Goal: Transaction & Acquisition: Purchase product/service

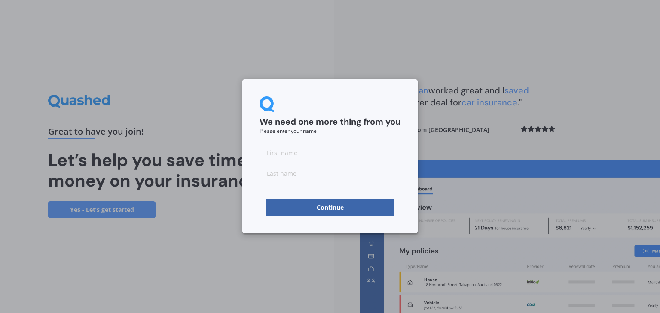
click at [284, 152] on input at bounding box center [329, 152] width 141 height 17
type input "[PERSON_NAME]"
click at [322, 184] on form "We need one more thing from you Please enter your name [PERSON_NAME] Continue" at bounding box center [329, 157] width 141 height 120
click at [319, 176] on input at bounding box center [329, 173] width 141 height 17
type input "North"
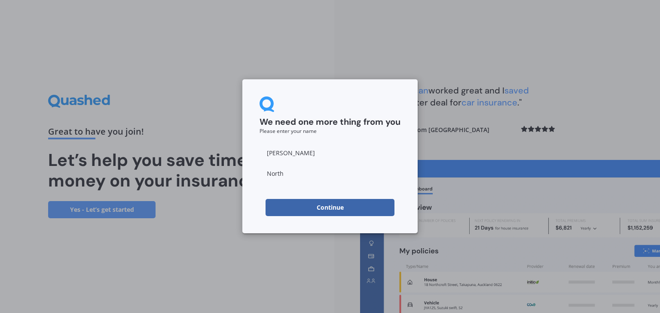
click at [356, 207] on button "Continue" at bounding box center [329, 207] width 129 height 17
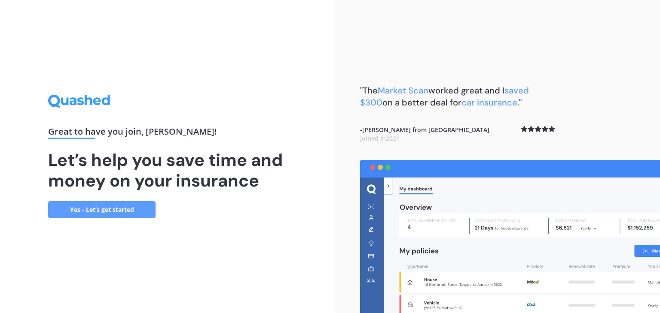
click at [103, 213] on link "Yes - Let’s get started" at bounding box center [101, 209] width 107 height 17
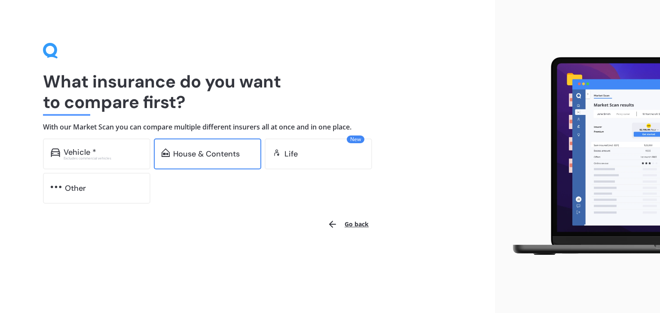
click at [215, 159] on div "House & Contents" at bounding box center [207, 154] width 107 height 31
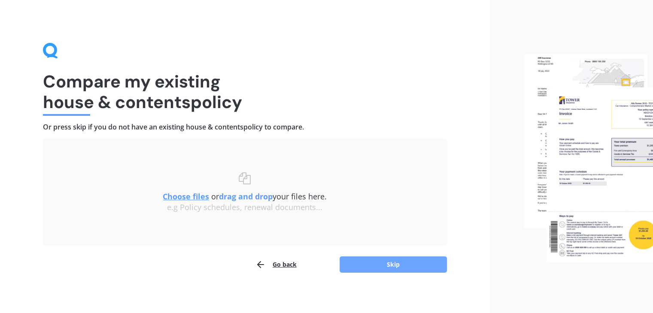
click at [391, 263] on button "Skip" at bounding box center [393, 265] width 107 height 16
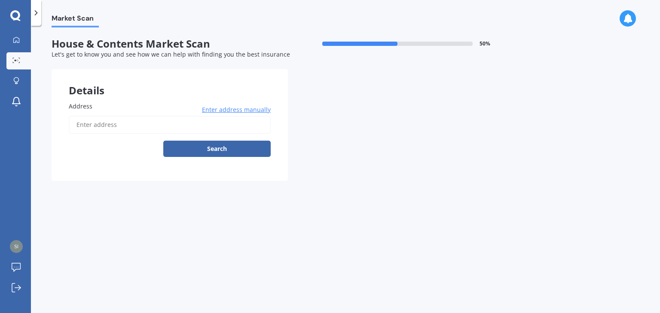
click at [114, 121] on input "Address" at bounding box center [170, 125] width 202 height 18
click at [196, 145] on button "Search" at bounding box center [216, 149] width 107 height 16
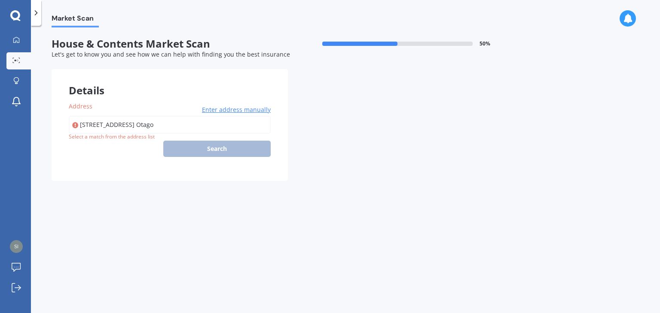
click at [216, 150] on div "[STREET_ADDRESS] Oamaru Otago Enter address manually Search" at bounding box center [170, 136] width 202 height 41
click at [125, 124] on input "[STREET_ADDRESS] Otago" at bounding box center [170, 125] width 202 height 18
click at [213, 124] on input "[STREET_ADDRESS] Otago" at bounding box center [170, 125] width 202 height 18
click at [123, 123] on input "[STREET_ADDRESS]" at bounding box center [170, 125] width 202 height 18
drag, startPoint x: 166, startPoint y: 125, endPoint x: 177, endPoint y: 128, distance: 11.5
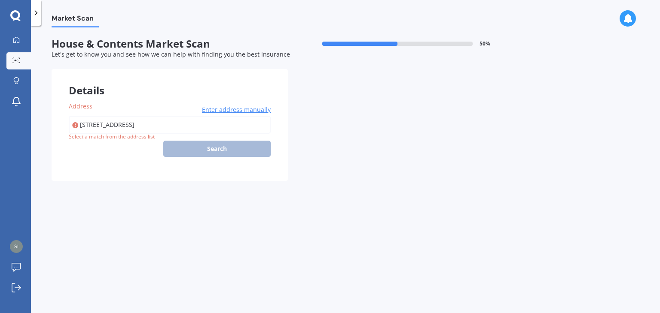
click at [166, 125] on input "[STREET_ADDRESS]" at bounding box center [170, 125] width 202 height 18
click at [210, 125] on input "[STREET_ADDRESS]" at bounding box center [170, 125] width 202 height 18
type input "[STREET_ADDRESS]"
click at [219, 147] on div "[STREET_ADDRESS] Enter address manually Search" at bounding box center [170, 136] width 202 height 41
click at [76, 126] on icon at bounding box center [75, 125] width 6 height 9
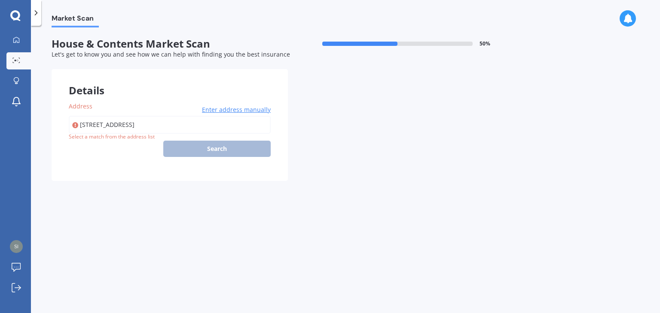
click at [230, 108] on span "Enter address manually" at bounding box center [236, 110] width 69 height 9
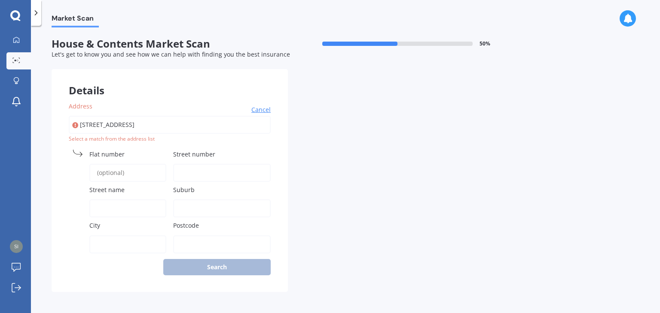
click at [131, 172] on input "Flat number" at bounding box center [127, 173] width 77 height 18
click at [202, 170] on input "Street number" at bounding box center [221, 173] width 97 height 18
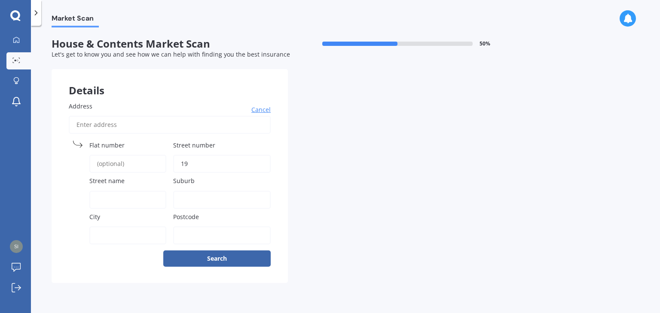
type input "19"
click at [125, 198] on input "Street name" at bounding box center [127, 200] width 77 height 18
click at [105, 199] on input "Reaservoir" at bounding box center [127, 200] width 77 height 18
click at [141, 196] on input "Reservoir" at bounding box center [127, 200] width 77 height 18
type input "Reservoir Rd"
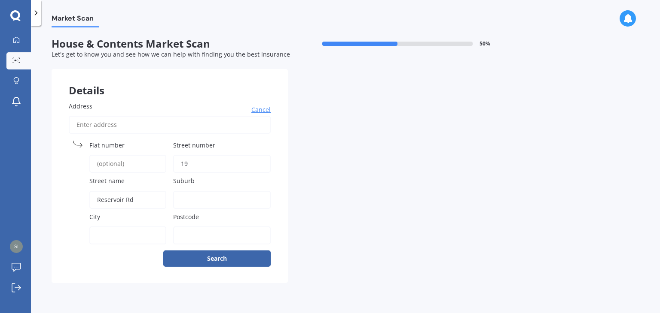
click at [204, 198] on input "Suburb" at bounding box center [221, 200] width 97 height 18
click at [191, 234] on input "Postcode" at bounding box center [221, 236] width 97 height 18
type input "9400"
click at [191, 200] on input "Suburb" at bounding box center [221, 200] width 97 height 18
type input "Oamaru"
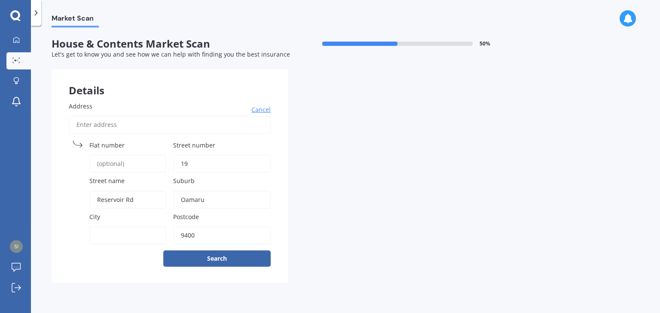
click at [121, 233] on input "City" at bounding box center [127, 236] width 77 height 18
click at [225, 260] on button "Search" at bounding box center [216, 259] width 107 height 16
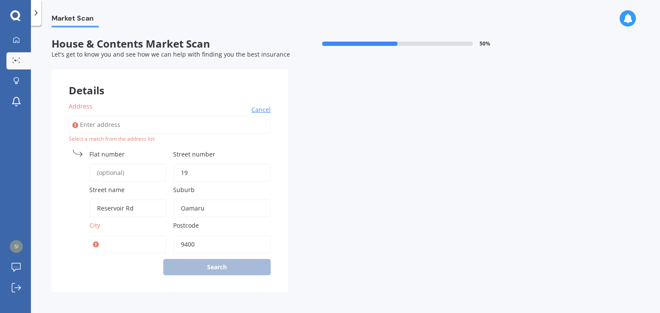
click at [215, 267] on div "Address Cancel Search Select a match from the address list [GEOGRAPHIC_DATA] Po…" at bounding box center [170, 189] width 236 height 208
click at [372, 240] on div "Details Address Cancel Search Select a match from the address list [GEOGRAPHIC_…" at bounding box center [288, 180] width 472 height 223
click at [111, 243] on input "City" at bounding box center [127, 245] width 77 height 18
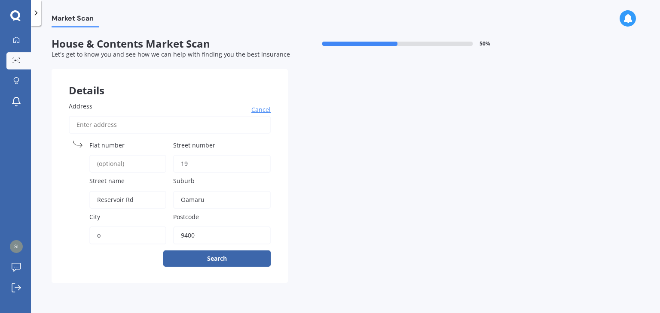
type input "Oamaru"
click at [224, 257] on button "Search" at bounding box center [216, 259] width 107 height 16
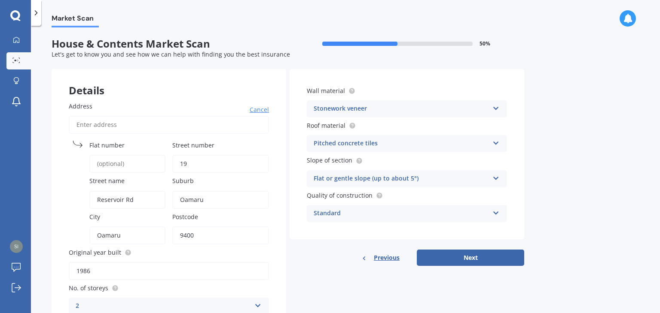
click at [495, 145] on icon at bounding box center [495, 142] width 7 height 6
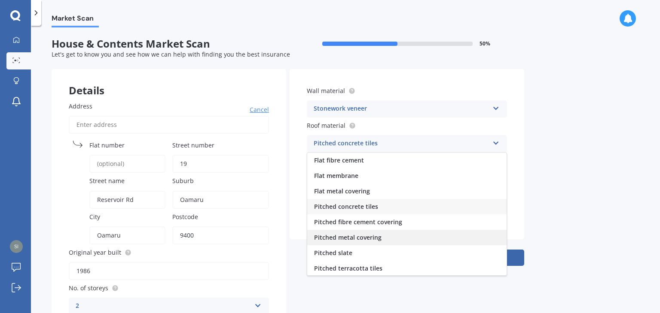
click at [356, 242] on span "Pitched metal covering" at bounding box center [347, 238] width 67 height 8
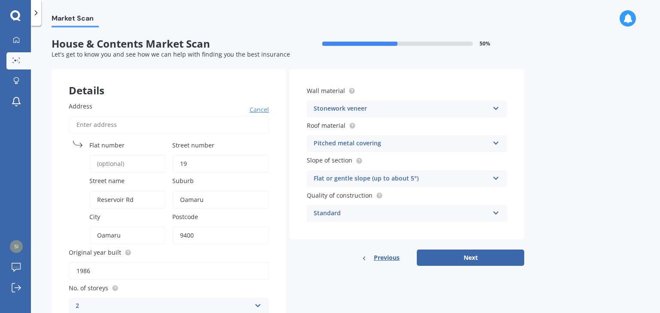
click at [473, 180] on div "Flat or gentle slope (up to about 5°)" at bounding box center [400, 179] width 175 height 10
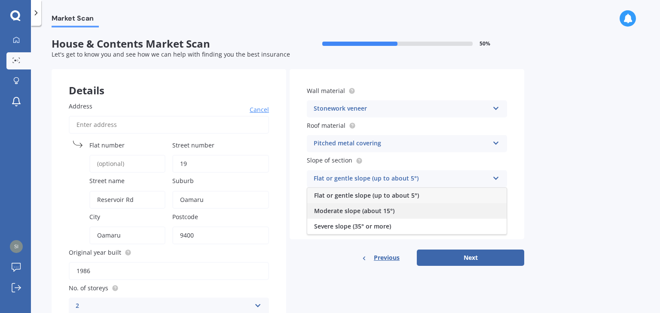
click at [469, 210] on div "Moderate slope (about 15°)" at bounding box center [406, 211] width 199 height 15
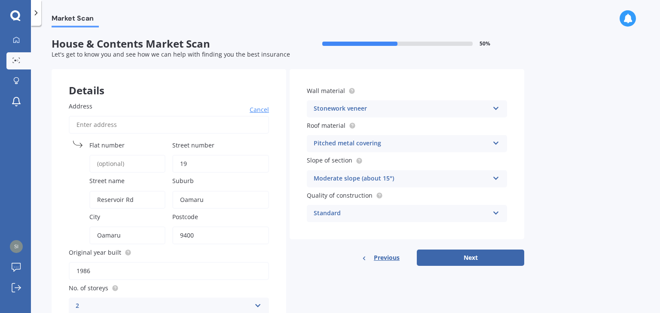
click at [496, 180] on icon at bounding box center [495, 177] width 7 height 6
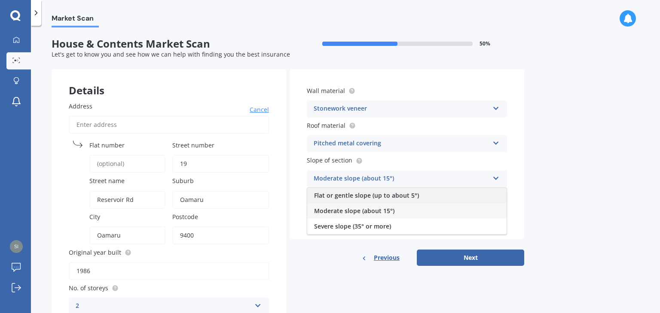
click at [462, 198] on div "Flat or gentle slope (up to about 5°)" at bounding box center [406, 195] width 199 height 15
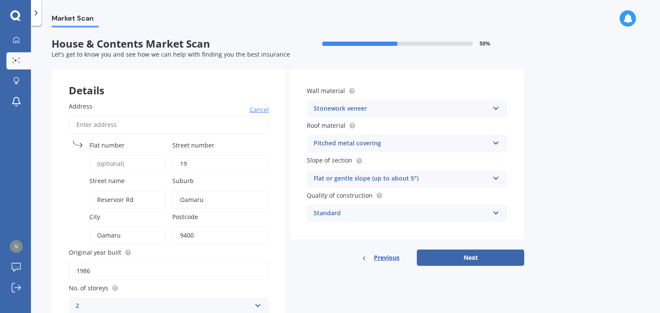
click at [473, 262] on button "Next" at bounding box center [470, 258] width 107 height 16
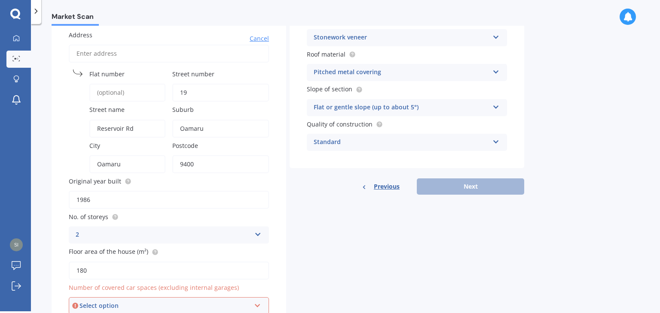
scroll to position [111, 0]
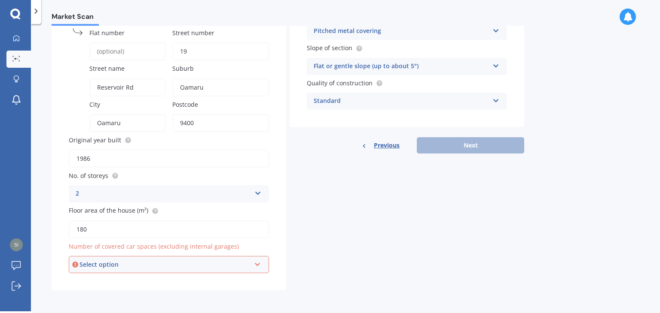
click at [257, 263] on icon at bounding box center [257, 263] width 7 height 6
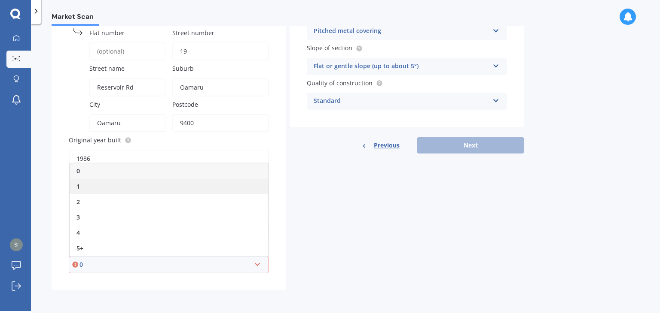
click at [82, 188] on div "1" at bounding box center [169, 186] width 198 height 15
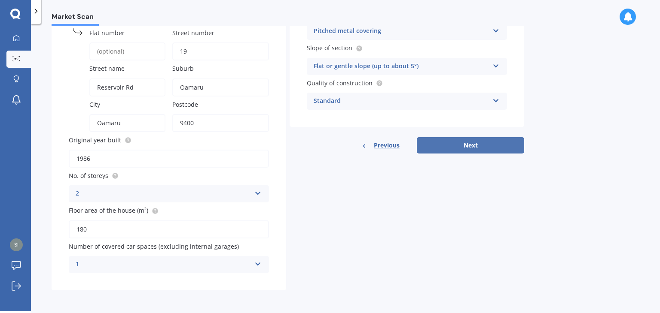
click at [463, 143] on button "Next" at bounding box center [470, 145] width 107 height 16
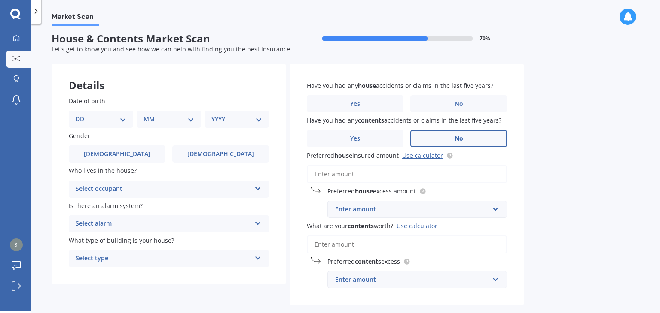
scroll to position [0, 0]
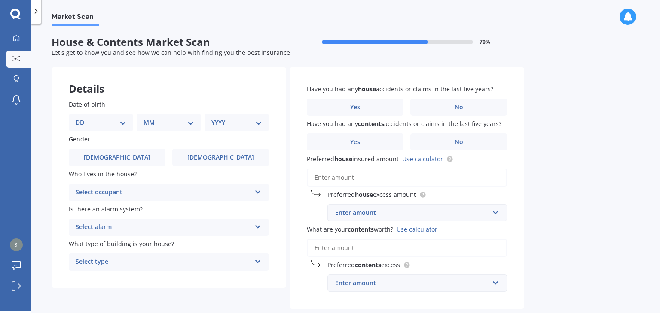
click at [125, 124] on select "DD 01 02 03 04 05 06 07 08 09 10 11 12 13 14 15 16 17 18 19 20 21 22 23 24 25 2…" at bounding box center [101, 122] width 51 height 9
select select "26"
click at [82, 118] on select "DD 01 02 03 04 05 06 07 08 09 10 11 12 13 14 15 16 17 18 19 20 21 22 23 24 25 2…" at bounding box center [101, 122] width 51 height 9
click at [187, 122] on select "MM 01 02 03 04 05 06 07 08 09 10 11 12" at bounding box center [170, 122] width 47 height 9
select select "07"
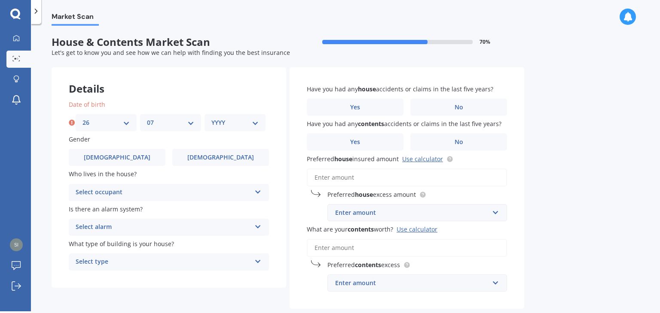
click at [147, 118] on select "MM 01 02 03 04 05 06 07 08 09 10 11 12" at bounding box center [170, 122] width 47 height 9
click at [252, 122] on select "YYYY 2009 2008 2007 2006 2005 2004 2003 2002 2001 2000 1999 1998 1997 1996 1995…" at bounding box center [234, 122] width 47 height 9
select select "1968"
click at [211, 118] on select "YYYY 2009 2008 2007 2006 2005 2004 2003 2002 2001 2000 1999 1998 1997 1996 1995…" at bounding box center [234, 122] width 47 height 9
click at [111, 159] on span "[DEMOGRAPHIC_DATA]" at bounding box center [117, 157] width 68 height 7
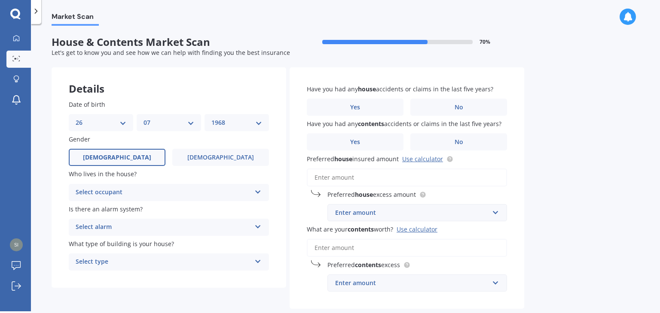
click at [0, 0] on input "[DEMOGRAPHIC_DATA]" at bounding box center [0, 0] width 0 height 0
click at [247, 192] on div "Select occupant" at bounding box center [163, 193] width 175 height 10
click at [88, 209] on span "Owner" at bounding box center [85, 209] width 19 height 8
click at [254, 229] on div "Select alarm Yes, monitored Yes, not monitored No" at bounding box center [169, 227] width 200 height 17
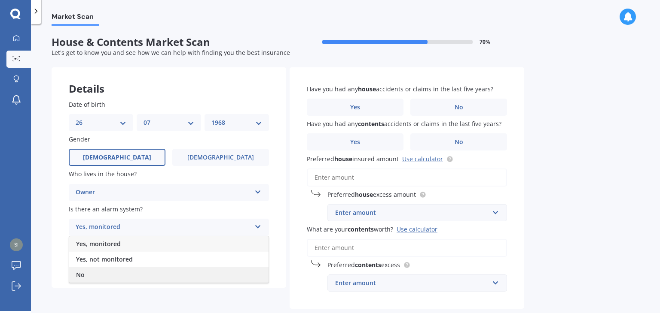
click at [96, 275] on div "No" at bounding box center [168, 275] width 199 height 15
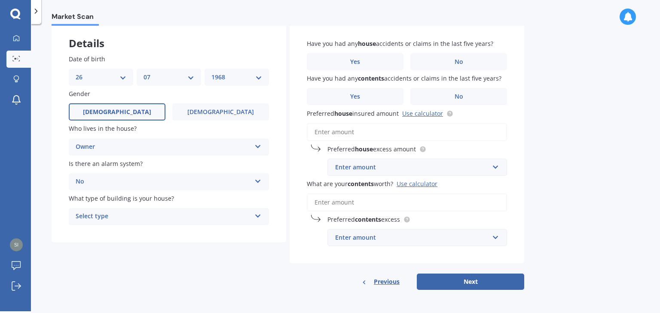
scroll to position [46, 0]
click at [259, 215] on icon at bounding box center [257, 214] width 7 height 6
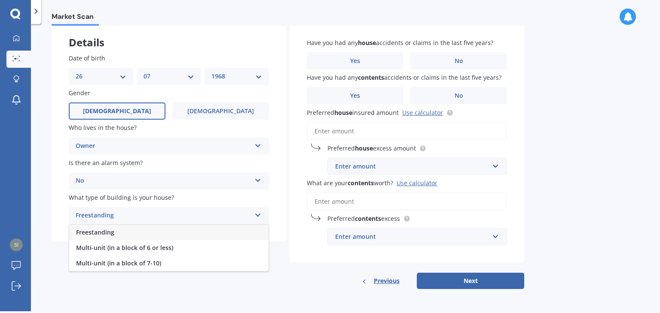
click at [141, 232] on div "Freestanding" at bounding box center [168, 232] width 199 height 15
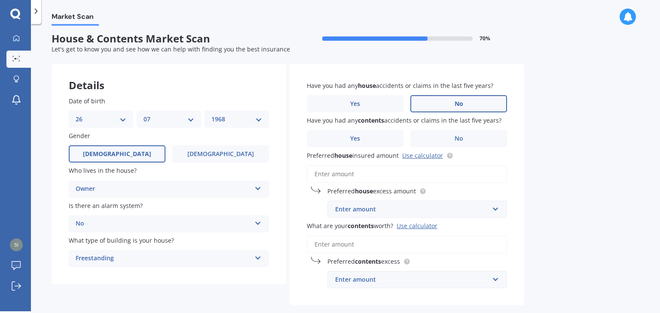
drag, startPoint x: 461, startPoint y: 107, endPoint x: 462, endPoint y: 112, distance: 4.3
click at [462, 107] on span "No" at bounding box center [458, 103] width 9 height 7
click at [0, 0] on input "No" at bounding box center [0, 0] width 0 height 0
click at [468, 140] on label "No" at bounding box center [458, 138] width 97 height 17
click at [0, 0] on input "No" at bounding box center [0, 0] width 0 height 0
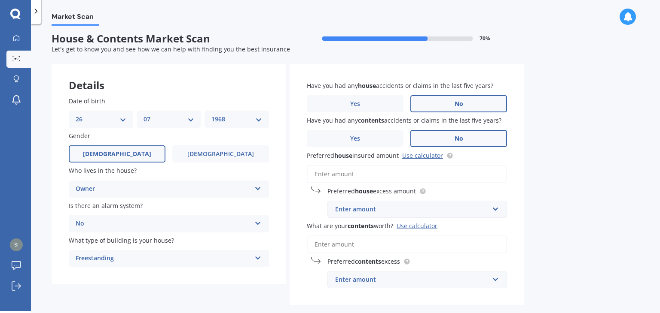
click at [361, 174] on input "Preferred house insured amount Use calculator" at bounding box center [407, 174] width 200 height 18
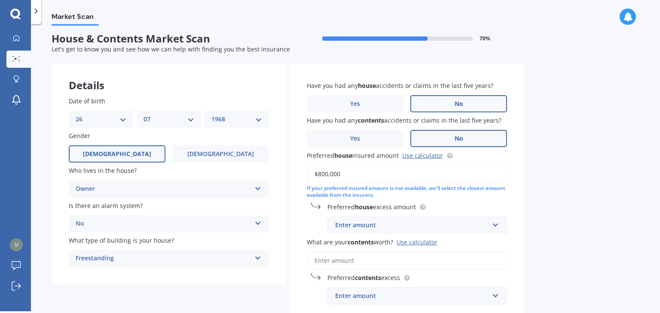
type input "$800,000"
click at [436, 228] on div "Enter amount" at bounding box center [412, 225] width 154 height 9
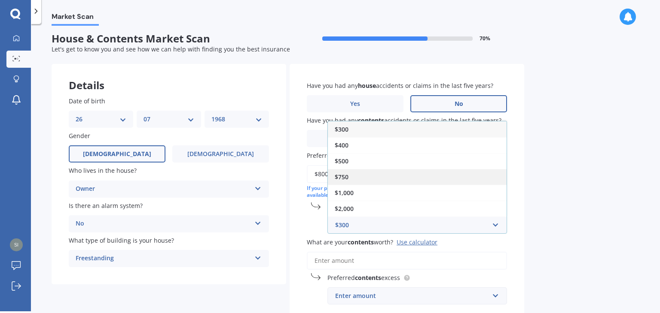
click at [436, 175] on div "$750" at bounding box center [417, 177] width 179 height 16
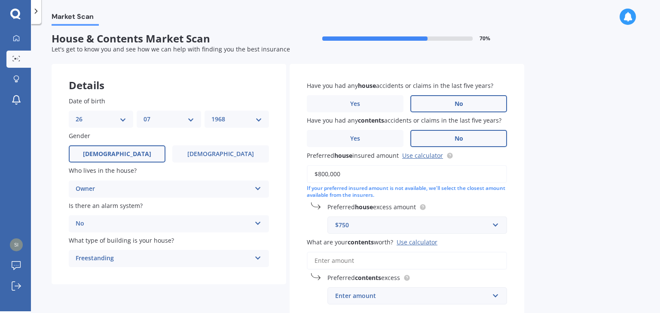
click at [342, 259] on input "What are your contents worth? Use calculator" at bounding box center [407, 261] width 200 height 18
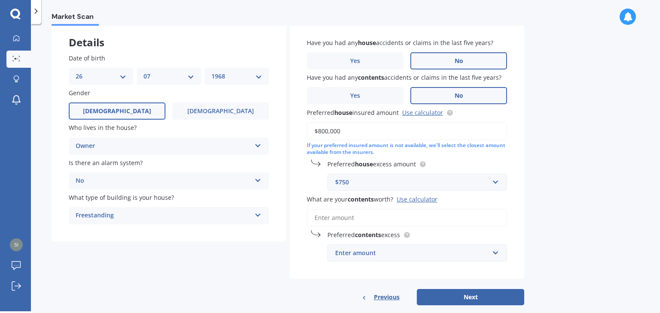
click at [475, 256] on div "Enter amount" at bounding box center [412, 253] width 154 height 9
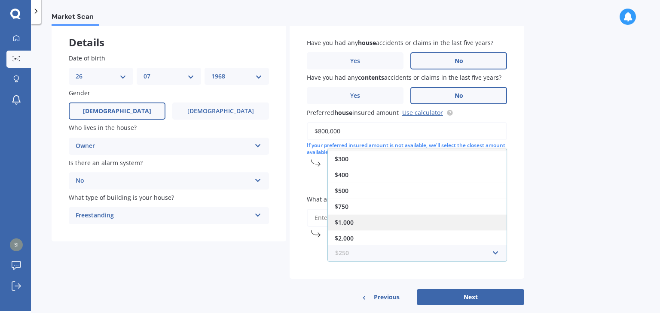
scroll to position [0, 0]
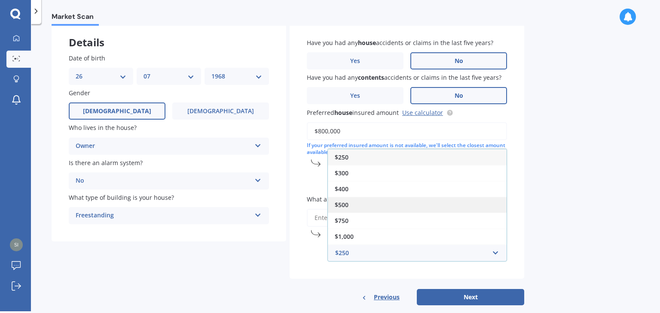
click at [435, 204] on div "$500" at bounding box center [417, 205] width 179 height 16
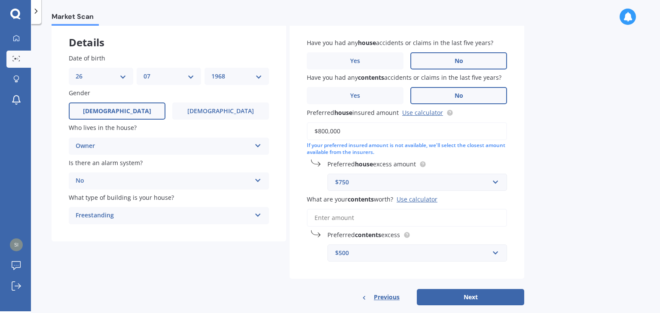
click at [347, 217] on input "What are your contents worth? Use calculator" at bounding box center [407, 218] width 200 height 18
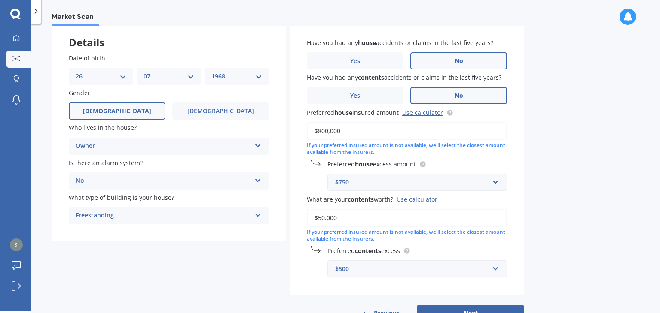
scroll to position [79, 0]
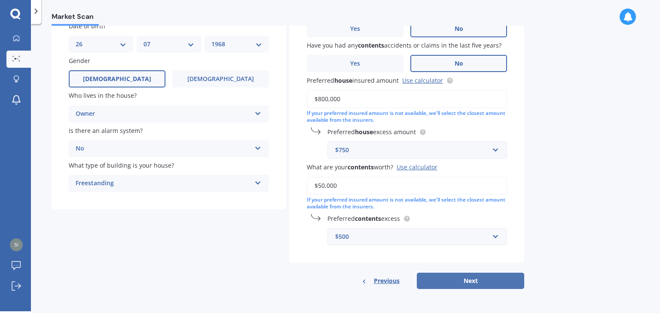
type input "$50,000"
click at [469, 281] on button "Next" at bounding box center [470, 281] width 107 height 16
select select "26"
select select "07"
select select "1968"
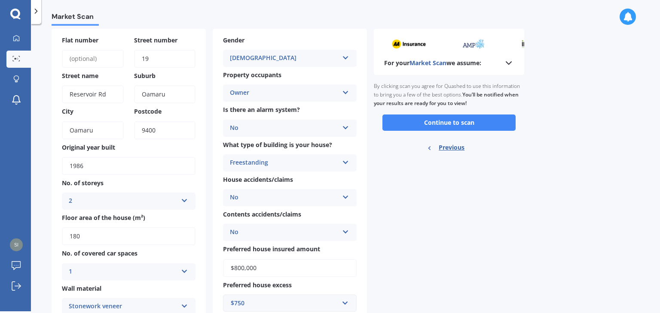
scroll to position [0, 0]
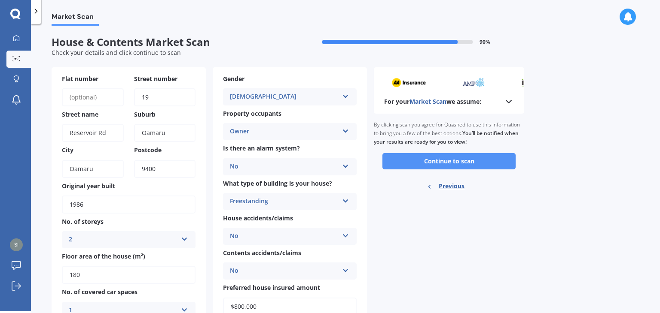
click at [453, 164] on button "Continue to scan" at bounding box center [448, 161] width 133 height 16
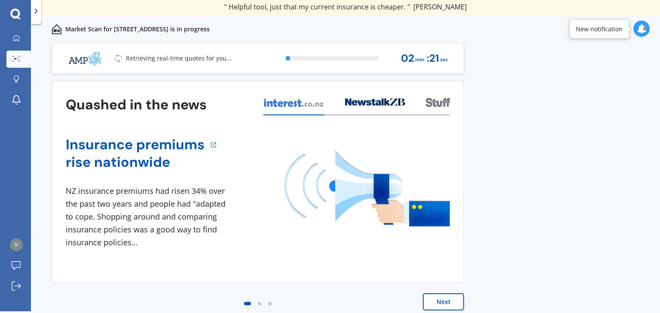
click at [441, 303] on button "Next" at bounding box center [443, 302] width 41 height 17
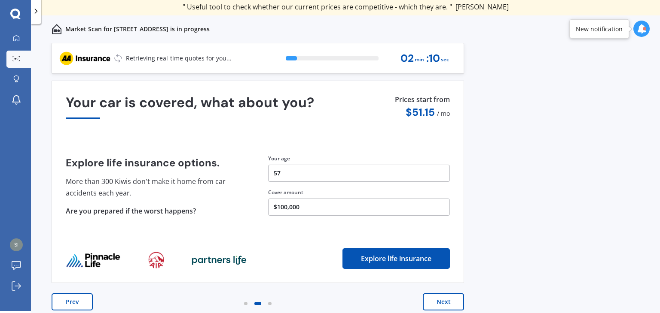
click at [442, 304] on button "Next" at bounding box center [443, 302] width 41 height 17
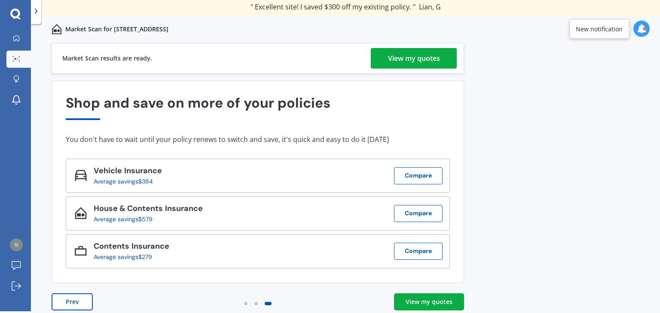
click at [429, 305] on div "View my quotes" at bounding box center [428, 302] width 47 height 9
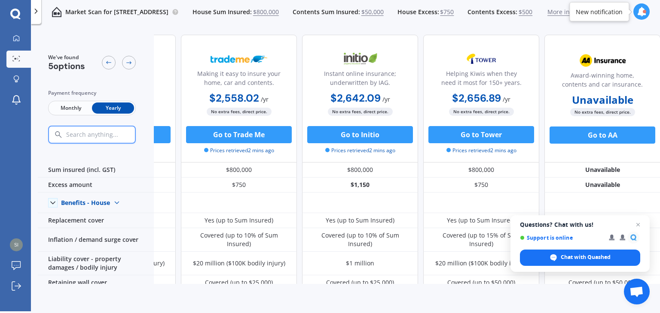
scroll to position [0, 98]
click at [636, 226] on span "Close chat" at bounding box center [638, 225] width 11 height 11
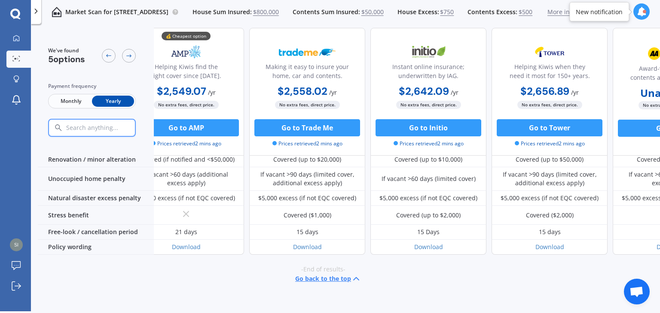
scroll to position [405, 0]
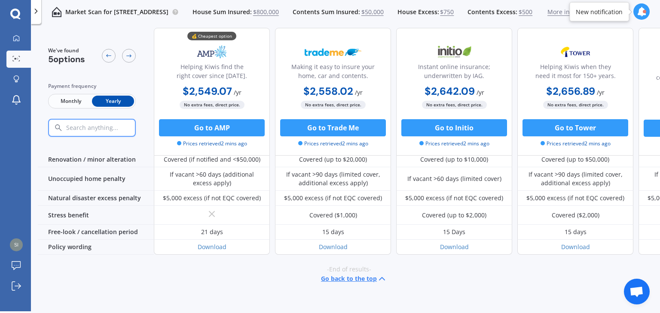
click at [73, 102] on span "Monthly" at bounding box center [71, 101] width 42 height 11
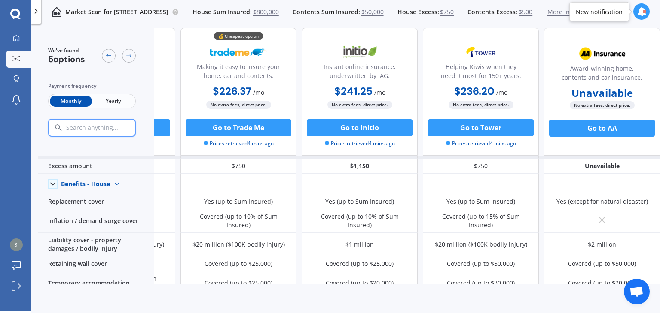
scroll to position [0, 98]
